Goal: Task Accomplishment & Management: Use online tool/utility

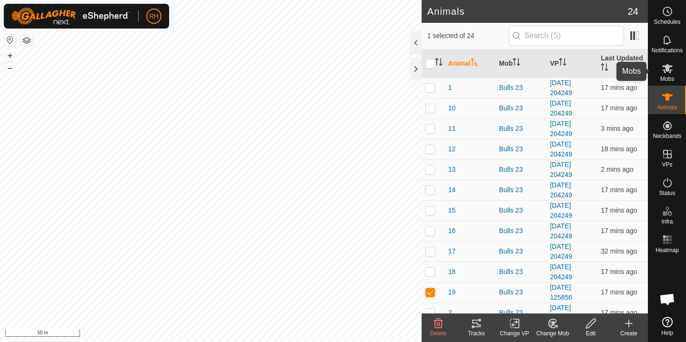
click at [670, 74] on icon at bounding box center [666, 68] width 11 height 11
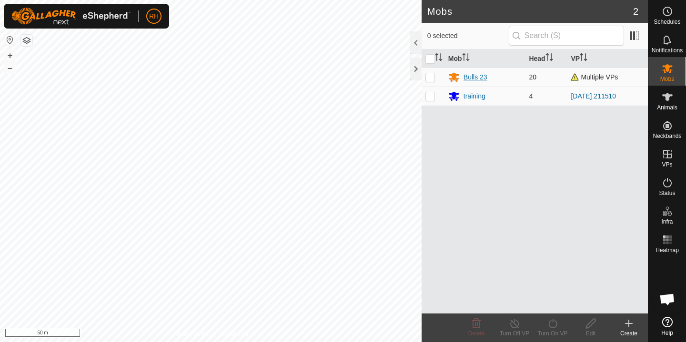
click at [478, 80] on div "Bulls 23" at bounding box center [475, 77] width 24 height 10
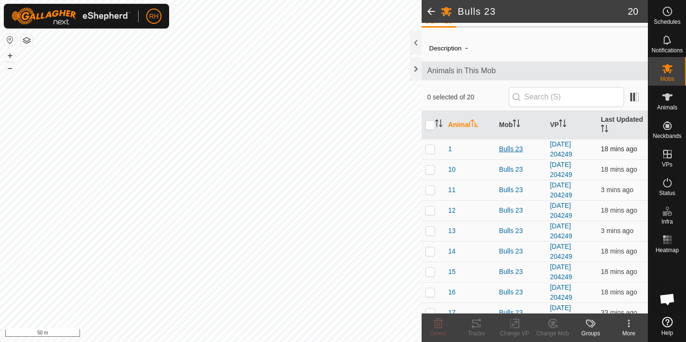
scroll to position [12, 0]
click at [552, 147] on link "[DATE] 204249" at bounding box center [560, 151] width 22 height 18
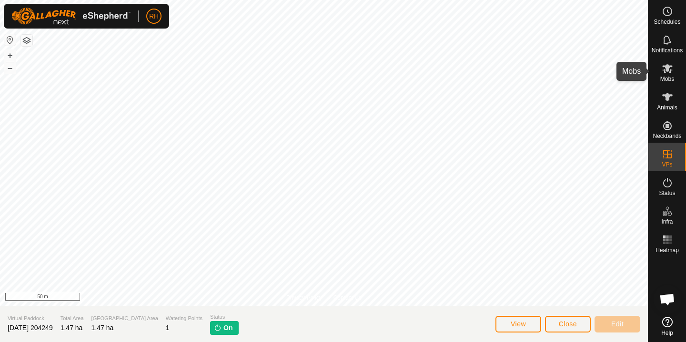
click at [669, 75] on es-mob-svg-icon at bounding box center [666, 68] width 17 height 15
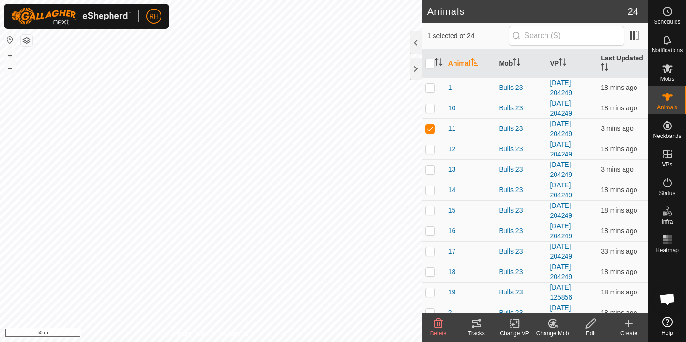
click at [514, 327] on icon at bounding box center [515, 323] width 12 height 11
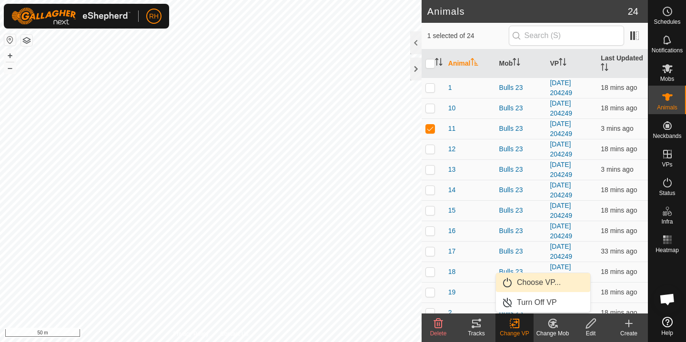
click at [540, 285] on link "Choose VP..." at bounding box center [543, 282] width 94 height 19
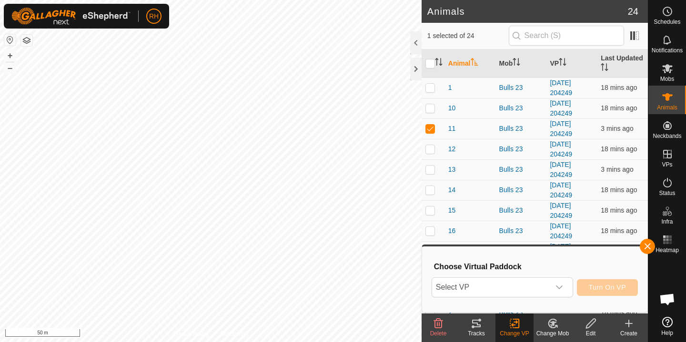
click at [540, 285] on span "Select VP" at bounding box center [491, 287] width 118 height 19
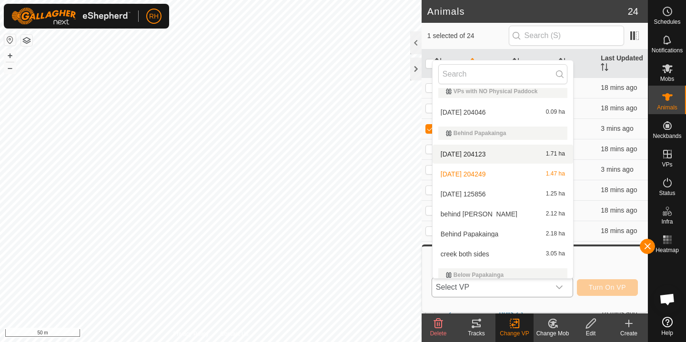
scroll to position [8, 0]
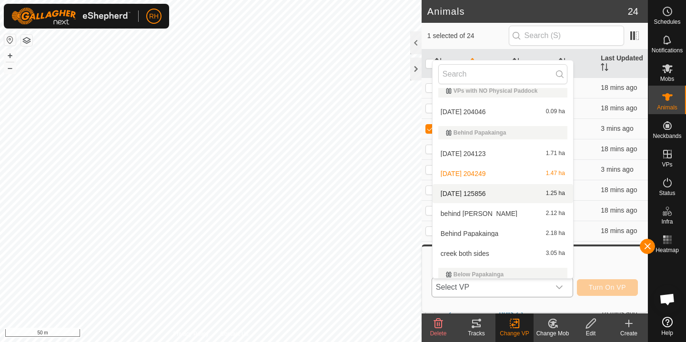
click at [483, 195] on li "[DATE] 125856 1.25 ha" at bounding box center [502, 193] width 140 height 19
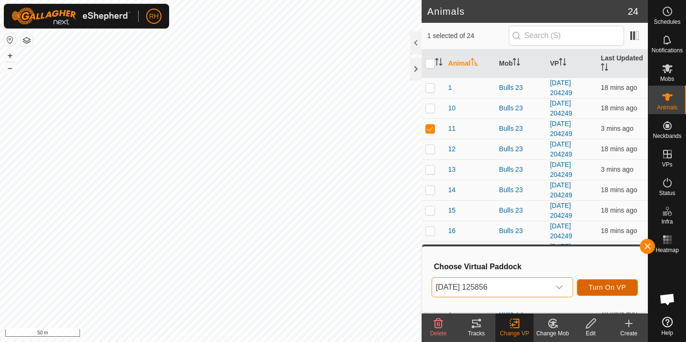
click at [605, 289] on span "Turn On VP" at bounding box center [606, 288] width 37 height 8
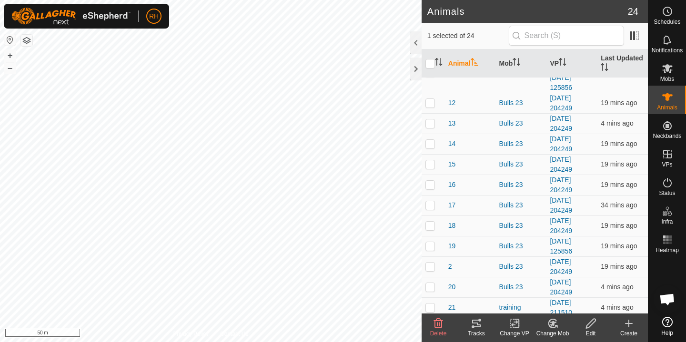
scroll to position [97, 0]
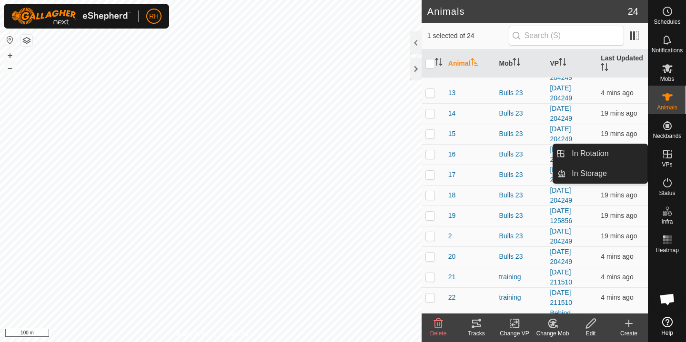
click at [665, 158] on icon at bounding box center [666, 154] width 11 height 11
click at [604, 154] on link "In Rotation" at bounding box center [606, 153] width 81 height 19
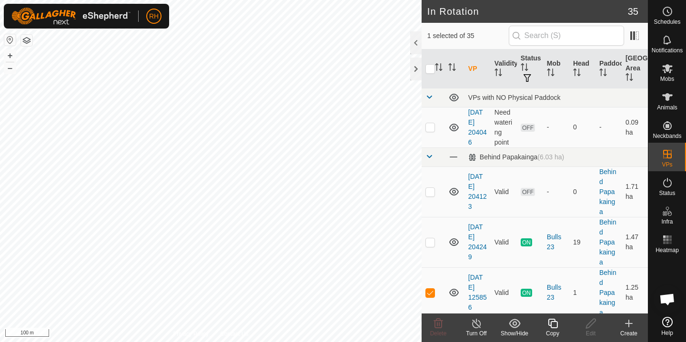
click at [624, 326] on icon at bounding box center [628, 323] width 11 height 11
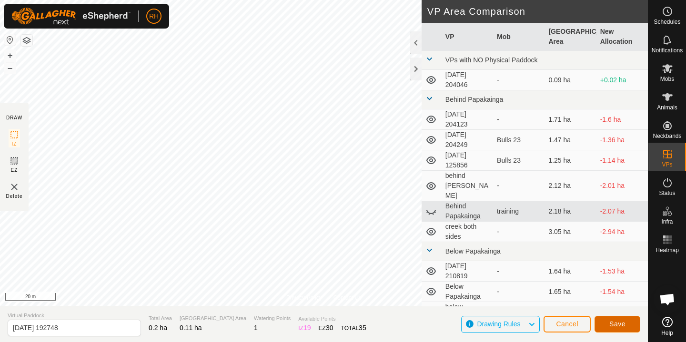
click at [615, 323] on span "Save" at bounding box center [617, 324] width 16 height 8
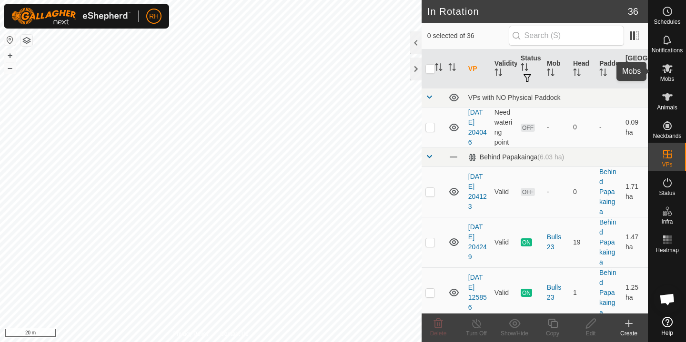
click at [668, 78] on span "Mobs" at bounding box center [667, 79] width 14 height 6
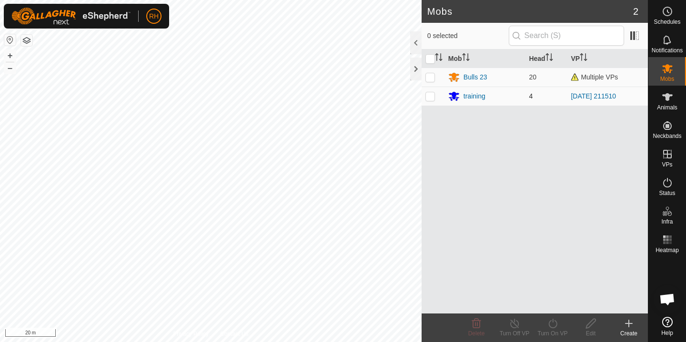
click at [428, 96] on p-checkbox at bounding box center [430, 96] width 10 height 8
checkbox input "true"
click at [549, 325] on icon at bounding box center [552, 324] width 9 height 10
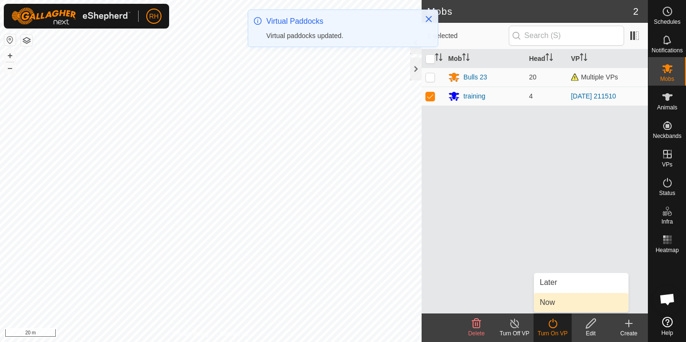
click at [550, 303] on link "Now" at bounding box center [581, 302] width 94 height 19
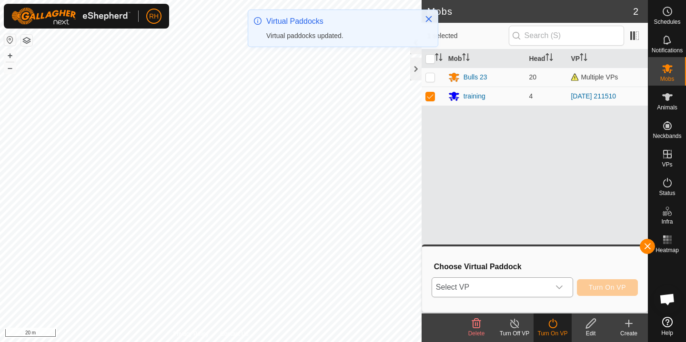
click at [515, 287] on span "Select VP" at bounding box center [491, 287] width 118 height 19
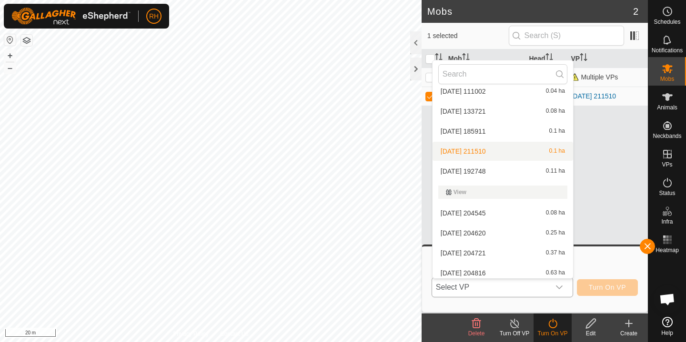
scroll to position [429, 0]
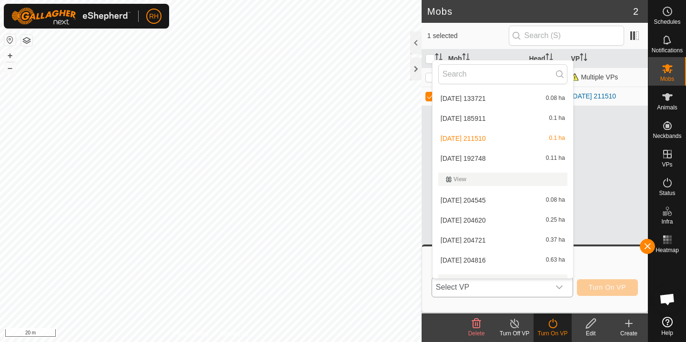
click at [486, 159] on li "[DATE] 192748 0.11 ha" at bounding box center [502, 158] width 140 height 19
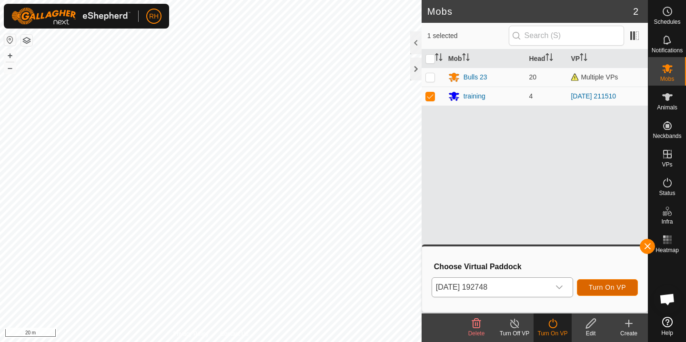
click at [600, 288] on span "Turn On VP" at bounding box center [606, 288] width 37 height 8
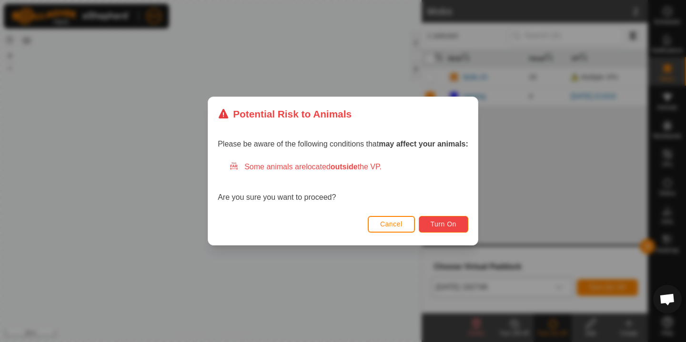
click at [440, 222] on span "Turn On" at bounding box center [443, 224] width 26 height 8
